Goal: Find specific page/section: Find specific page/section

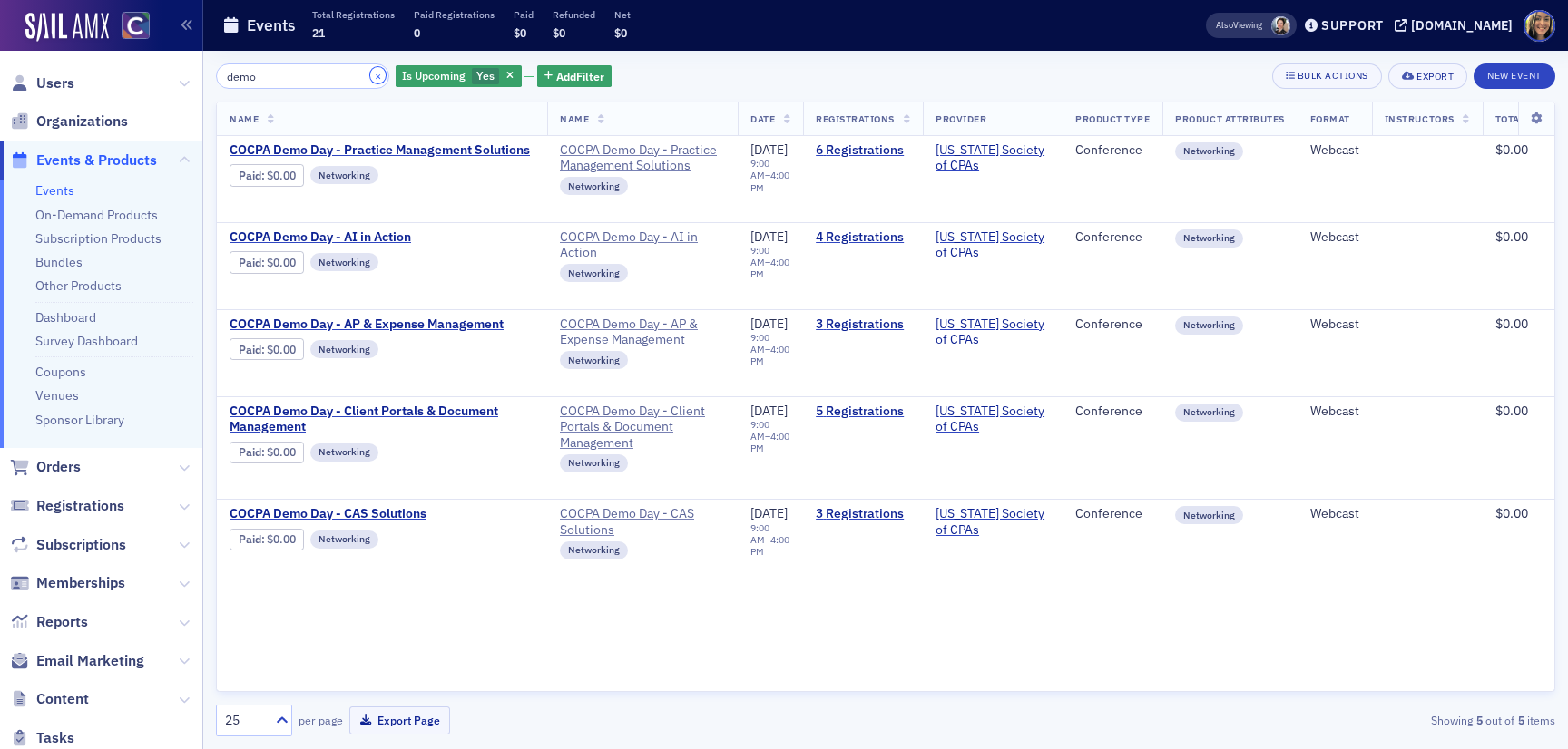
click at [370, 72] on button "×" at bounding box center [378, 75] width 16 height 16
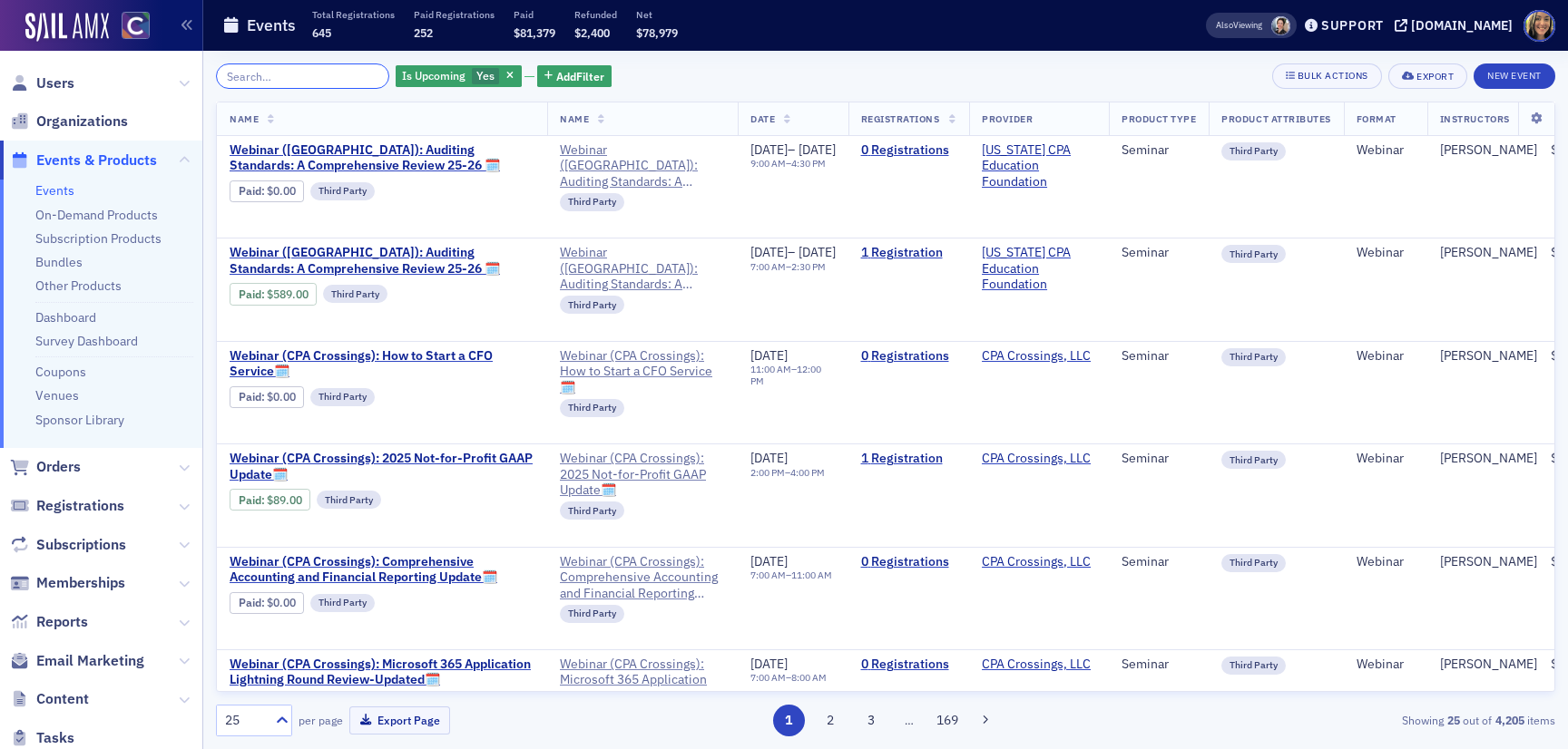
click at [351, 72] on input "search" at bounding box center [302, 77] width 174 height 26
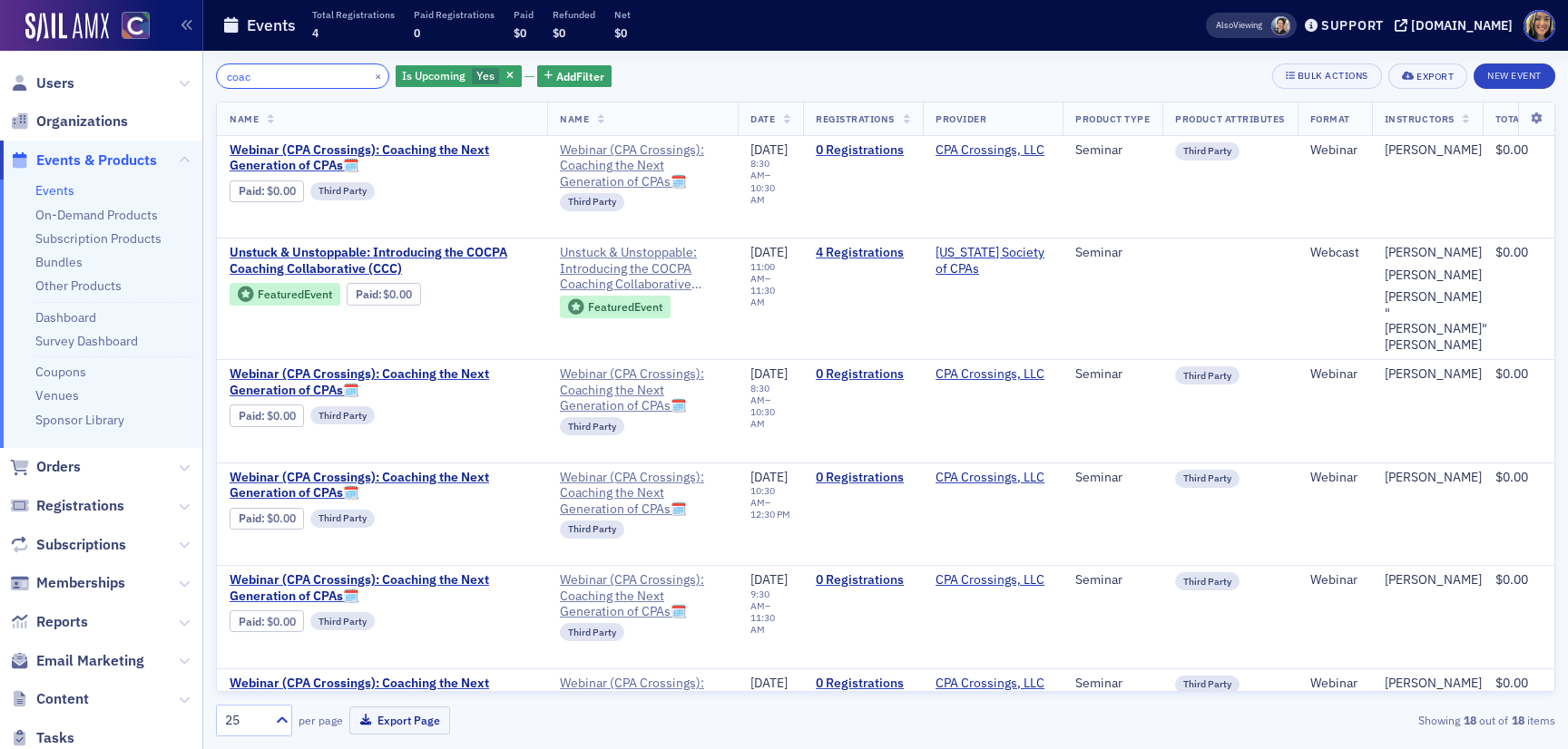
type input "coac"
click at [506, 72] on icon "button" at bounding box center [510, 76] width 7 height 10
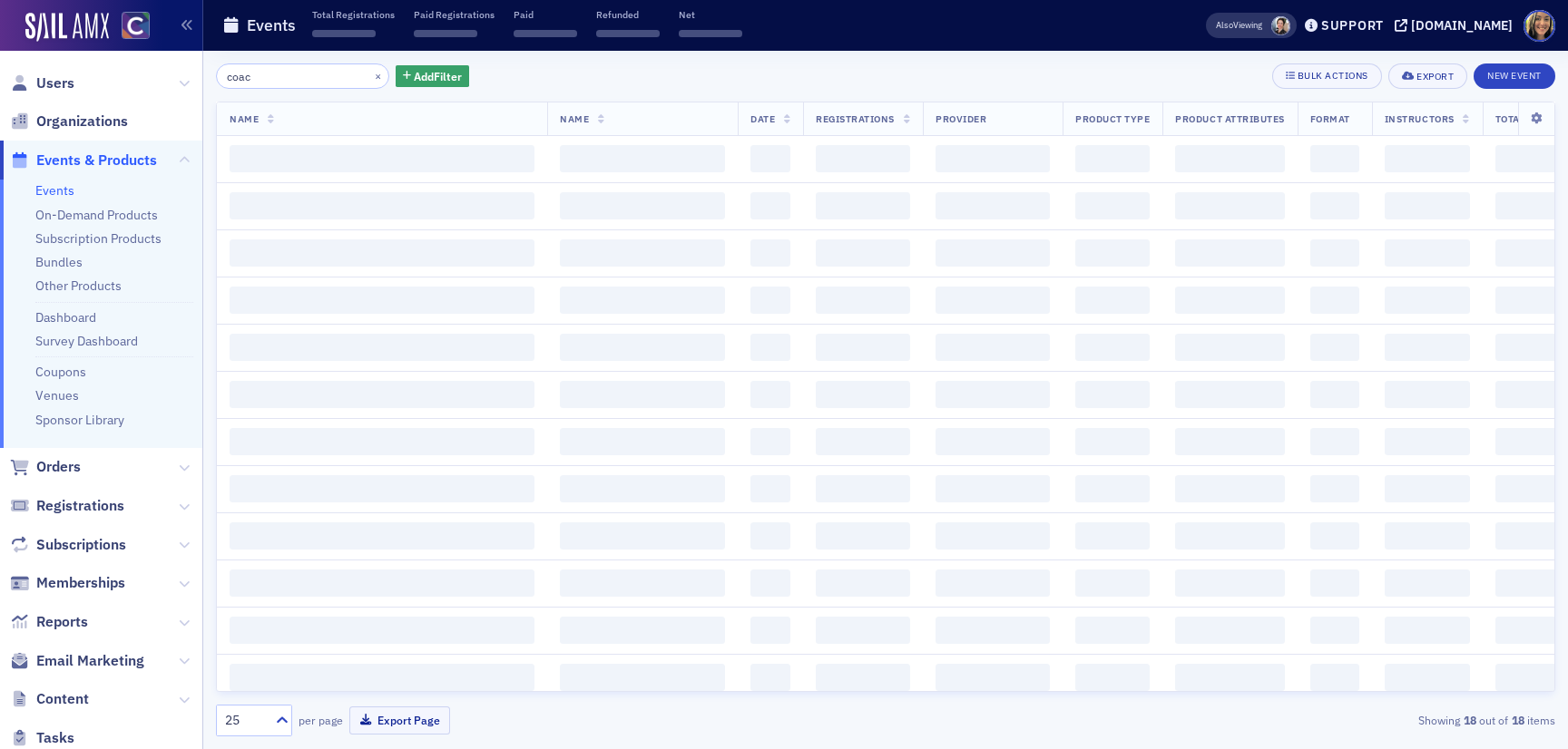
click at [486, 72] on div "coac × Add Filter Bulk Actions Export New Event" at bounding box center [885, 77] width 1340 height 26
click at [414, 72] on span "Add Filter" at bounding box center [438, 76] width 48 height 16
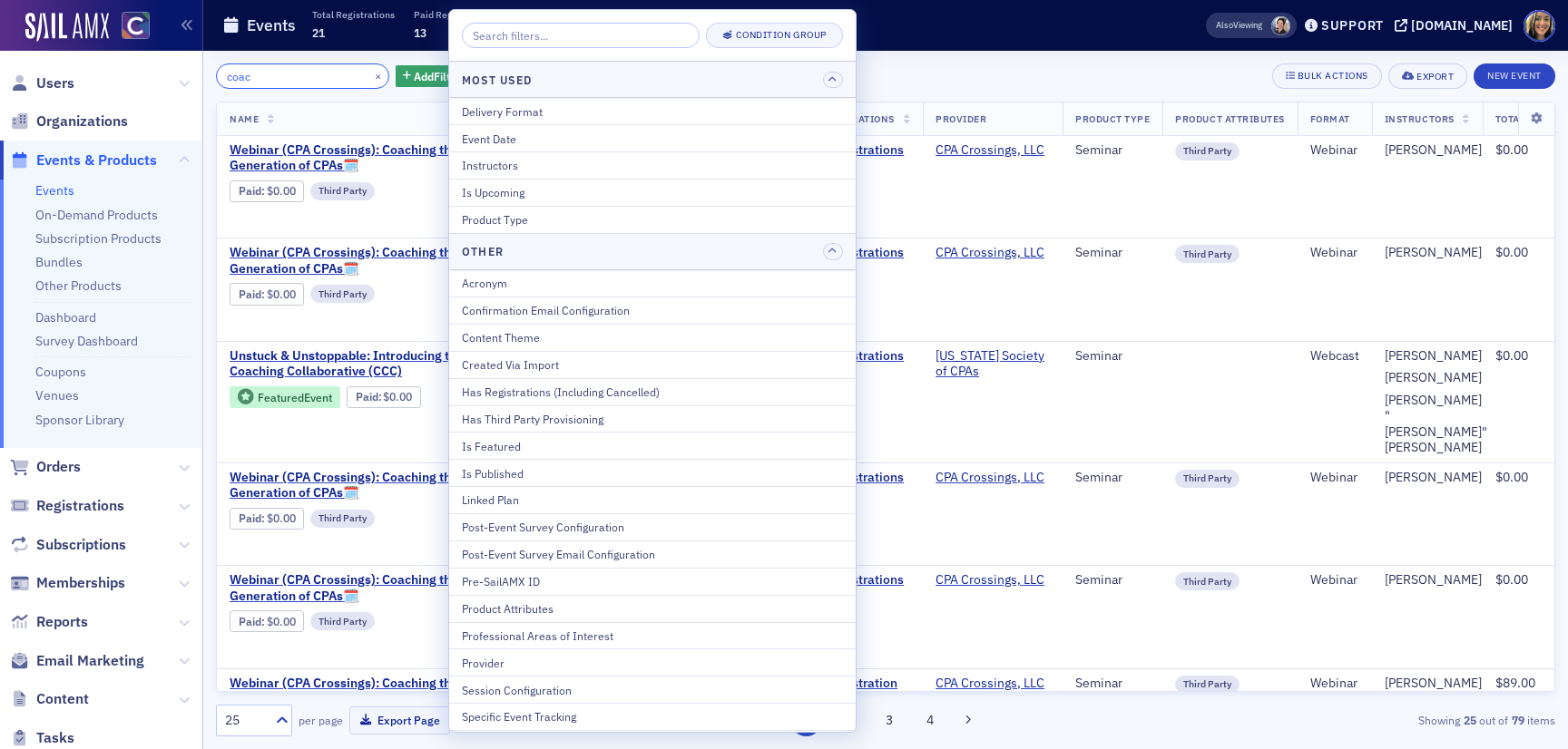
click at [308, 65] on input "coac" at bounding box center [302, 77] width 174 height 26
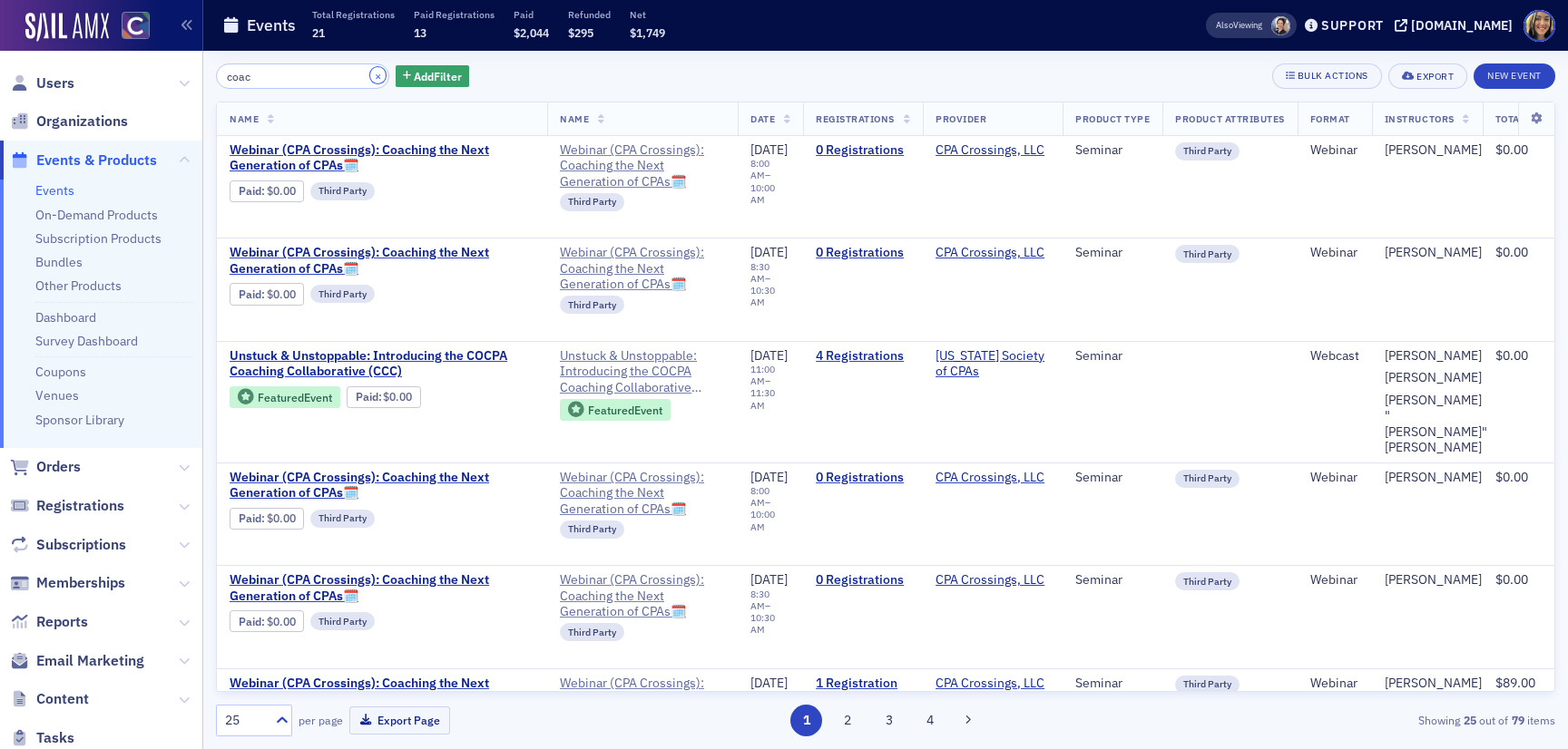
click at [370, 71] on button "×" at bounding box center [378, 75] width 16 height 16
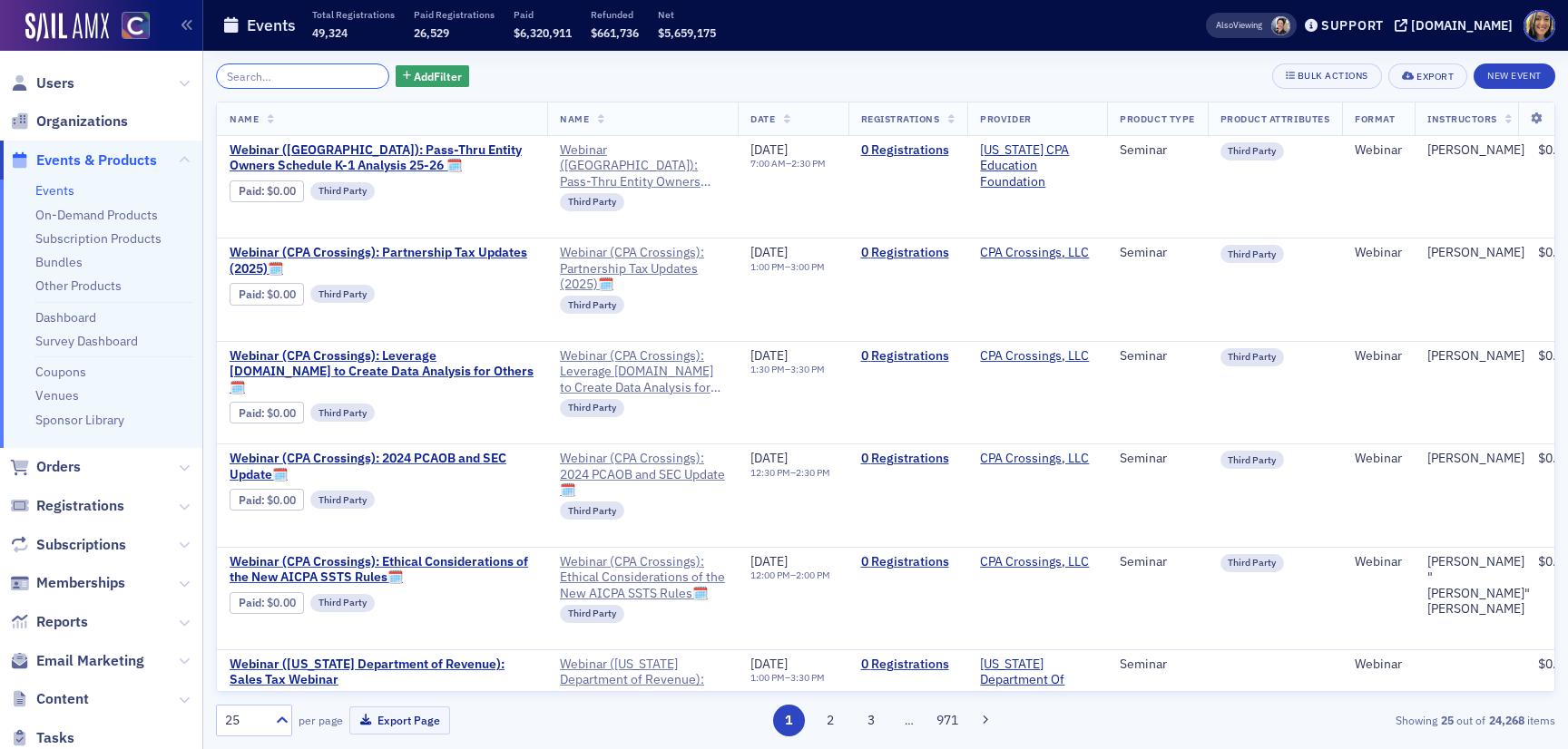
click at [351, 71] on input "search" at bounding box center [302, 77] width 174 height 26
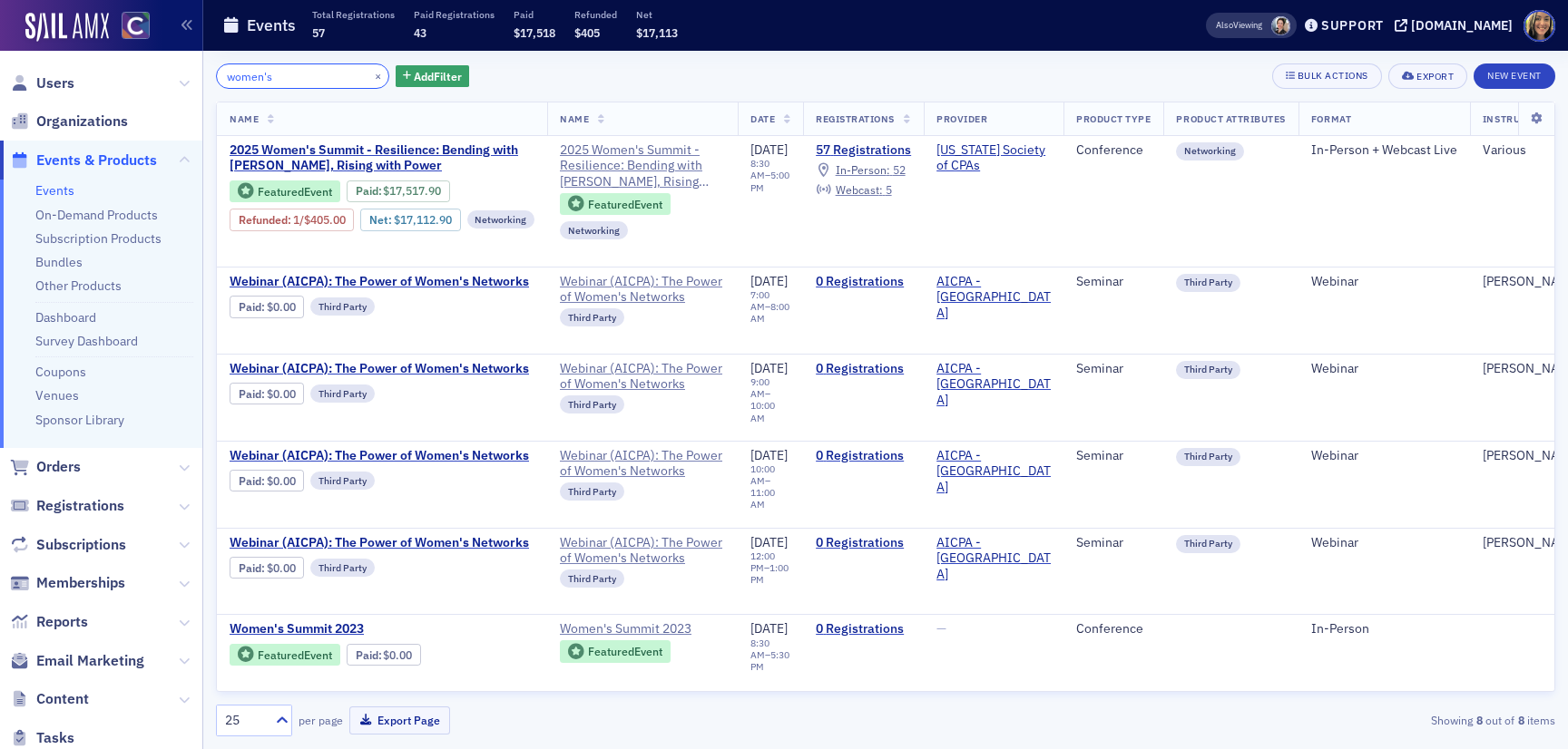
type input "women's"
